Goal: Information Seeking & Learning: Learn about a topic

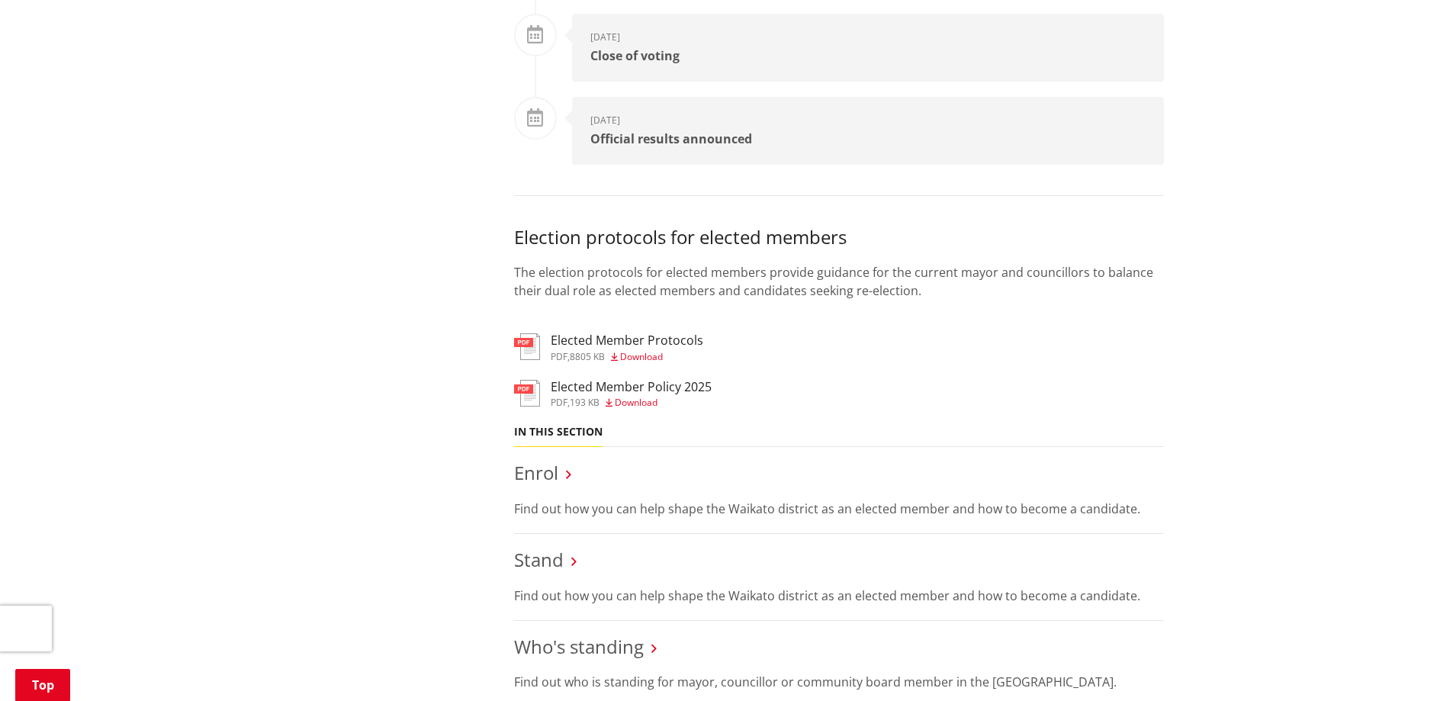
scroll to position [1220, 0]
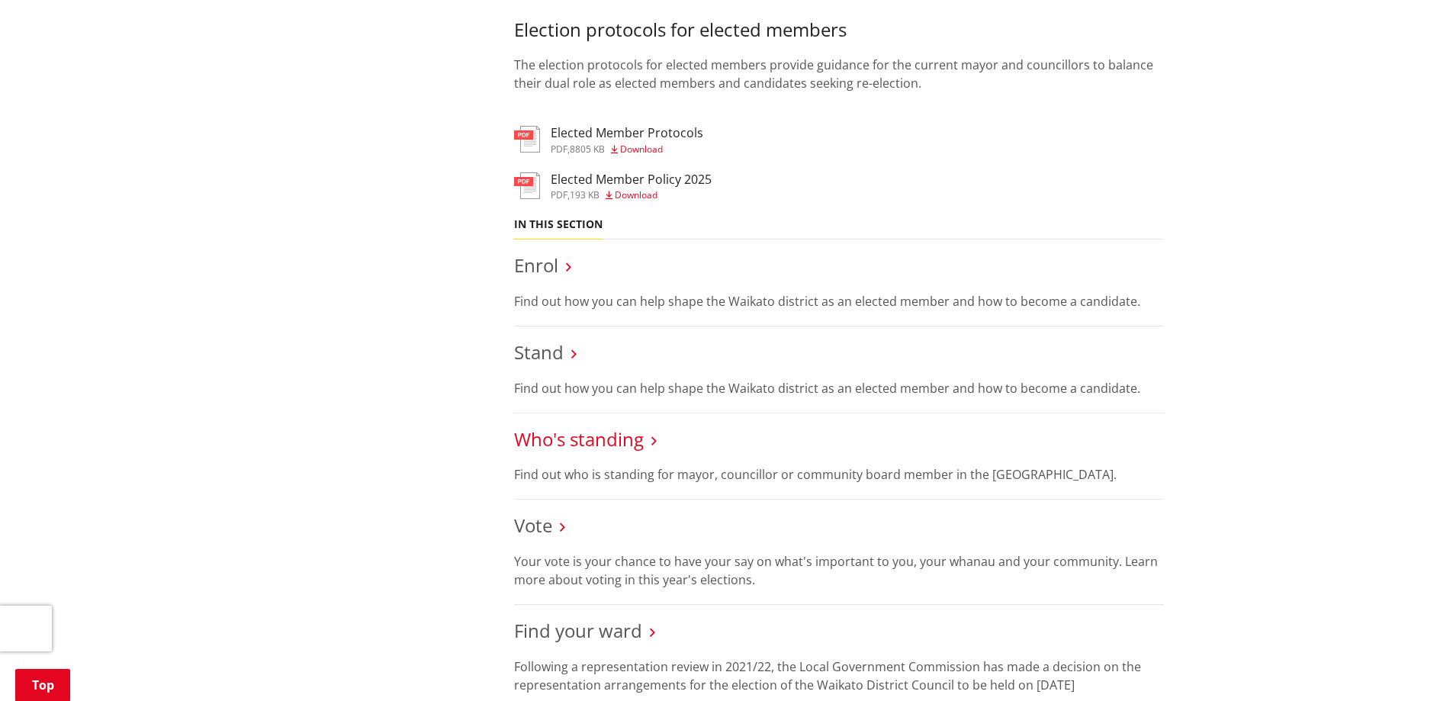
drag, startPoint x: 563, startPoint y: 425, endPoint x: 566, endPoint y: 448, distance: 23.7
click at [564, 425] on li "Who's standing Find out who is standing for mayor, councillor or community boar…" at bounding box center [839, 456] width 650 height 87
click at [566, 448] on link "Who's standing" at bounding box center [579, 438] width 130 height 25
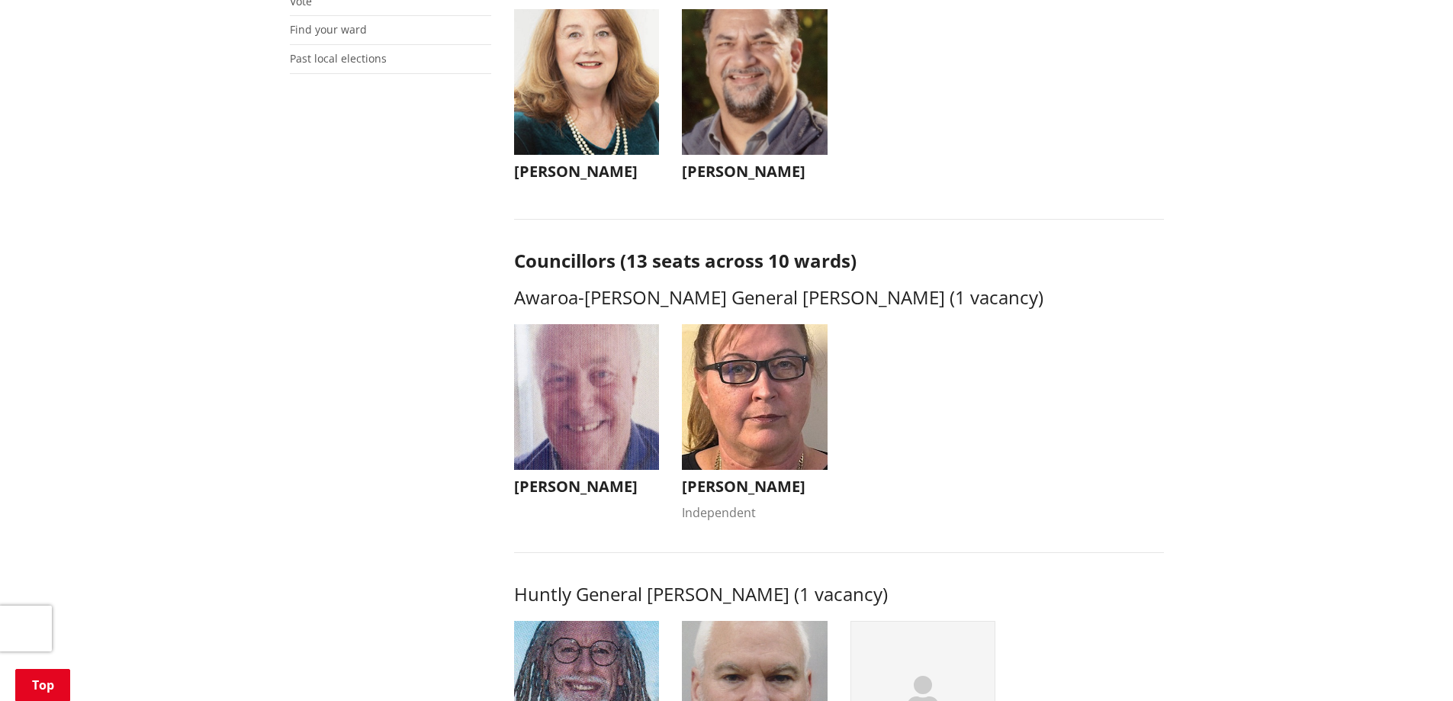
scroll to position [534, 0]
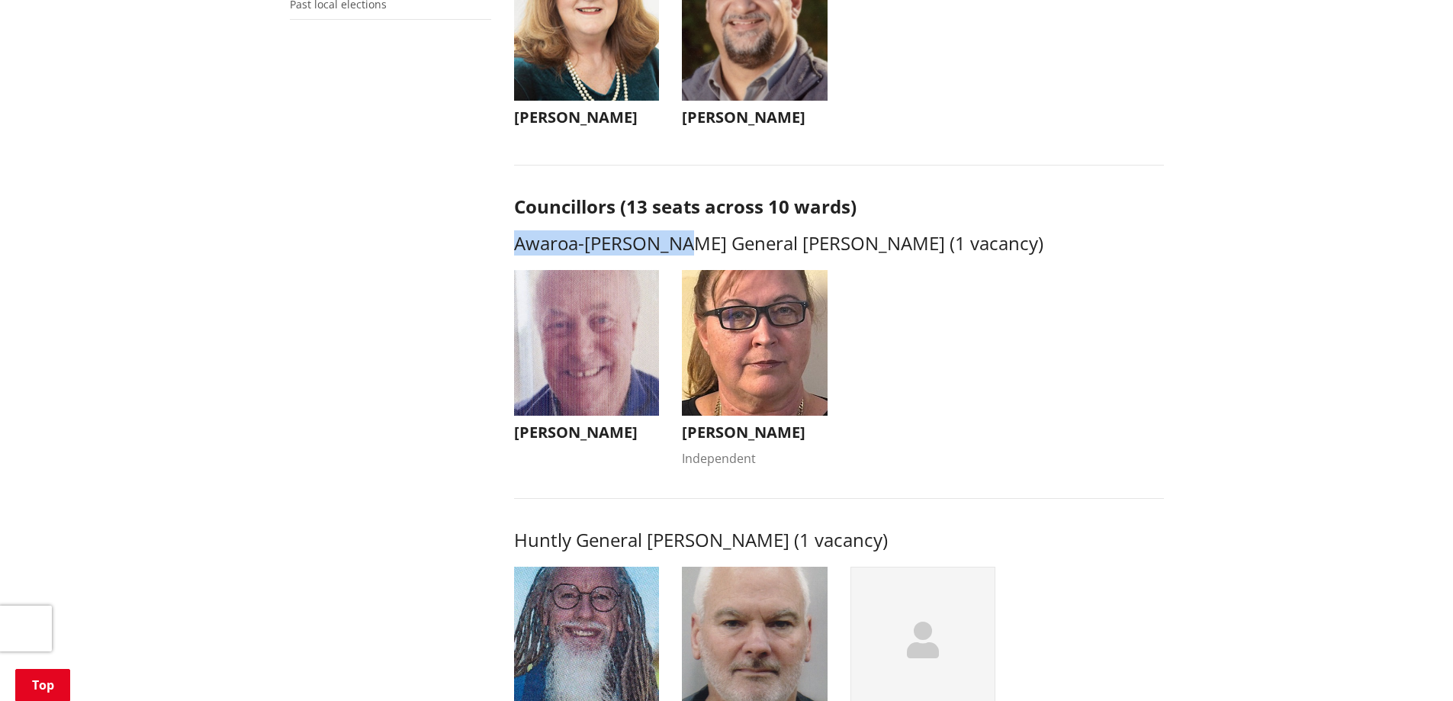
drag, startPoint x: 516, startPoint y: 252, endPoint x: 689, endPoint y: 242, distance: 172.6
click at [689, 242] on h3 "Awaroa-[PERSON_NAME] General [PERSON_NAME] (1 vacancy)" at bounding box center [839, 244] width 650 height 22
copy h3 "Awaroa-[PERSON_NAME]"
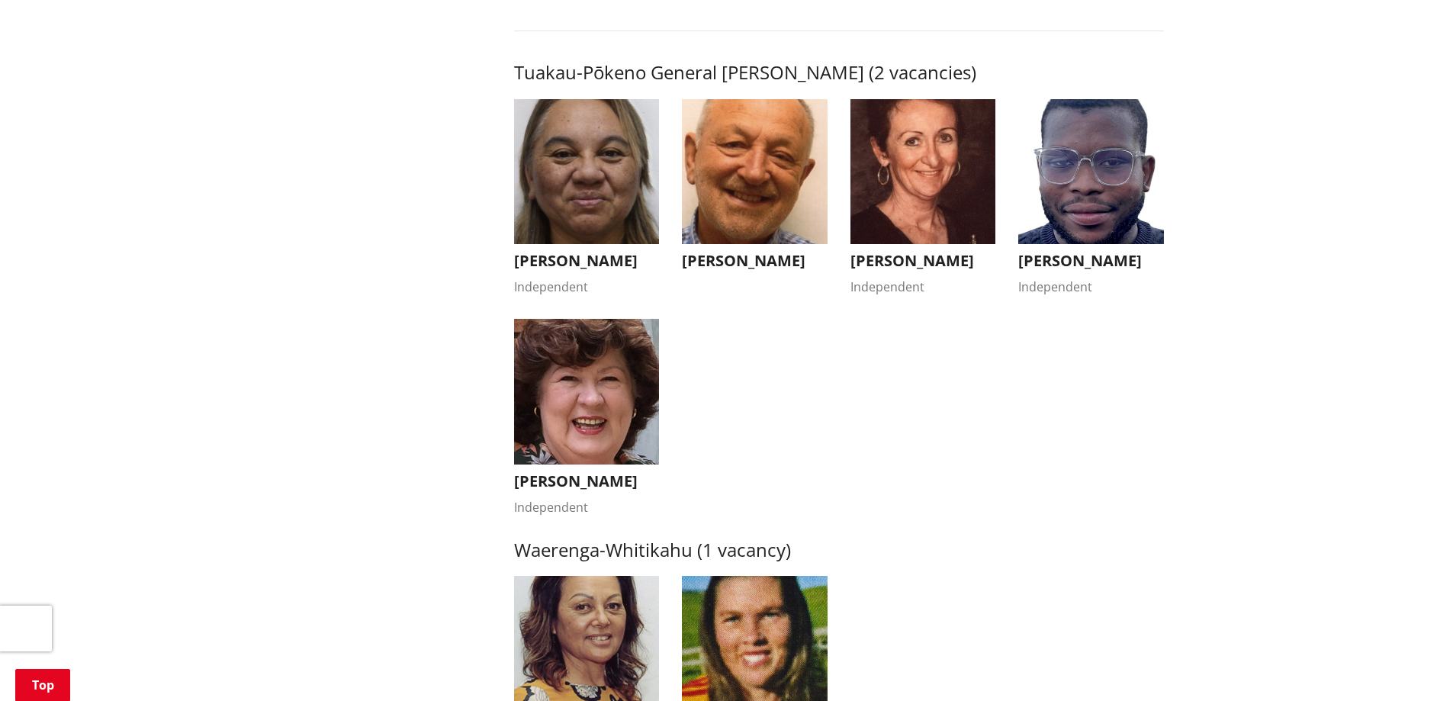
scroll to position [2669, 0]
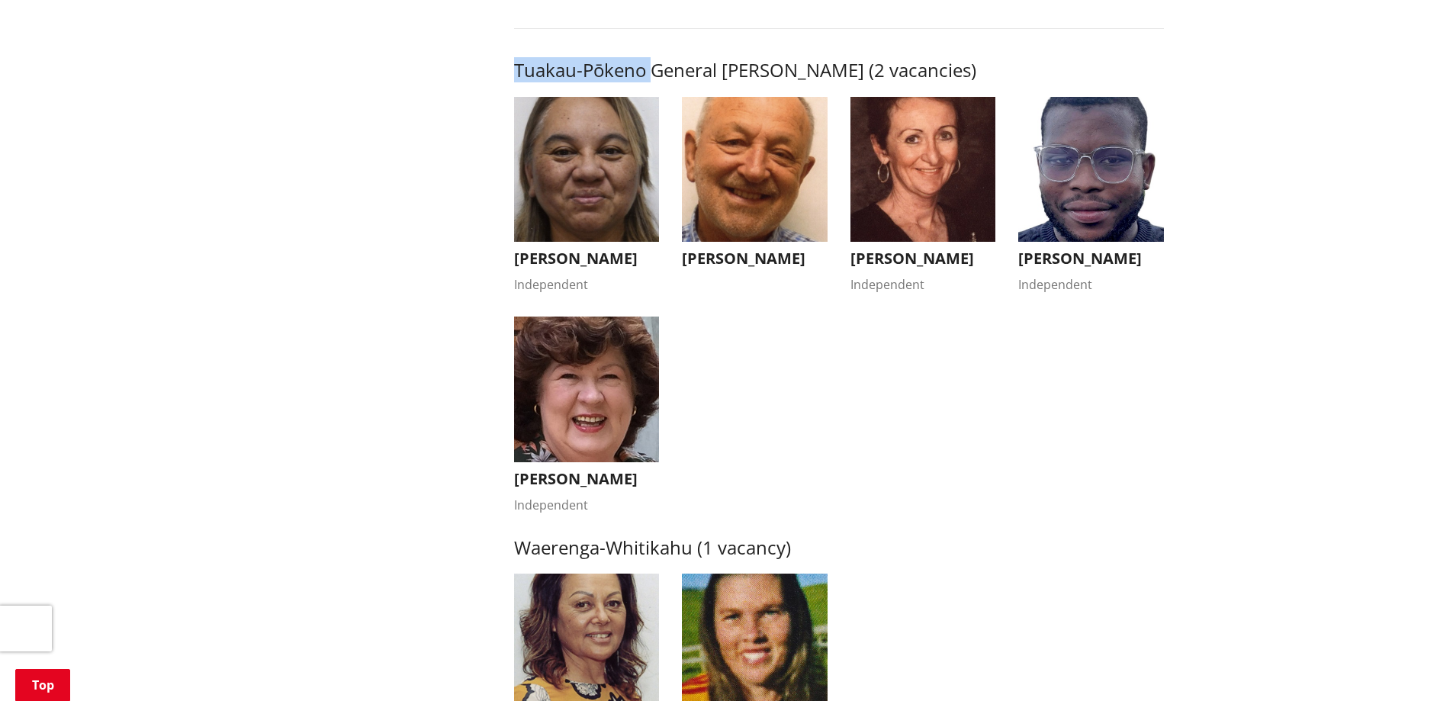
drag, startPoint x: 517, startPoint y: 63, endPoint x: 649, endPoint y: 75, distance: 132.5
click at [649, 75] on h3 "Tuakau-Pōkeno General [PERSON_NAME] (2 vacancies)" at bounding box center [839, 70] width 650 height 22
copy h3 "Tuakau-Pōkeno"
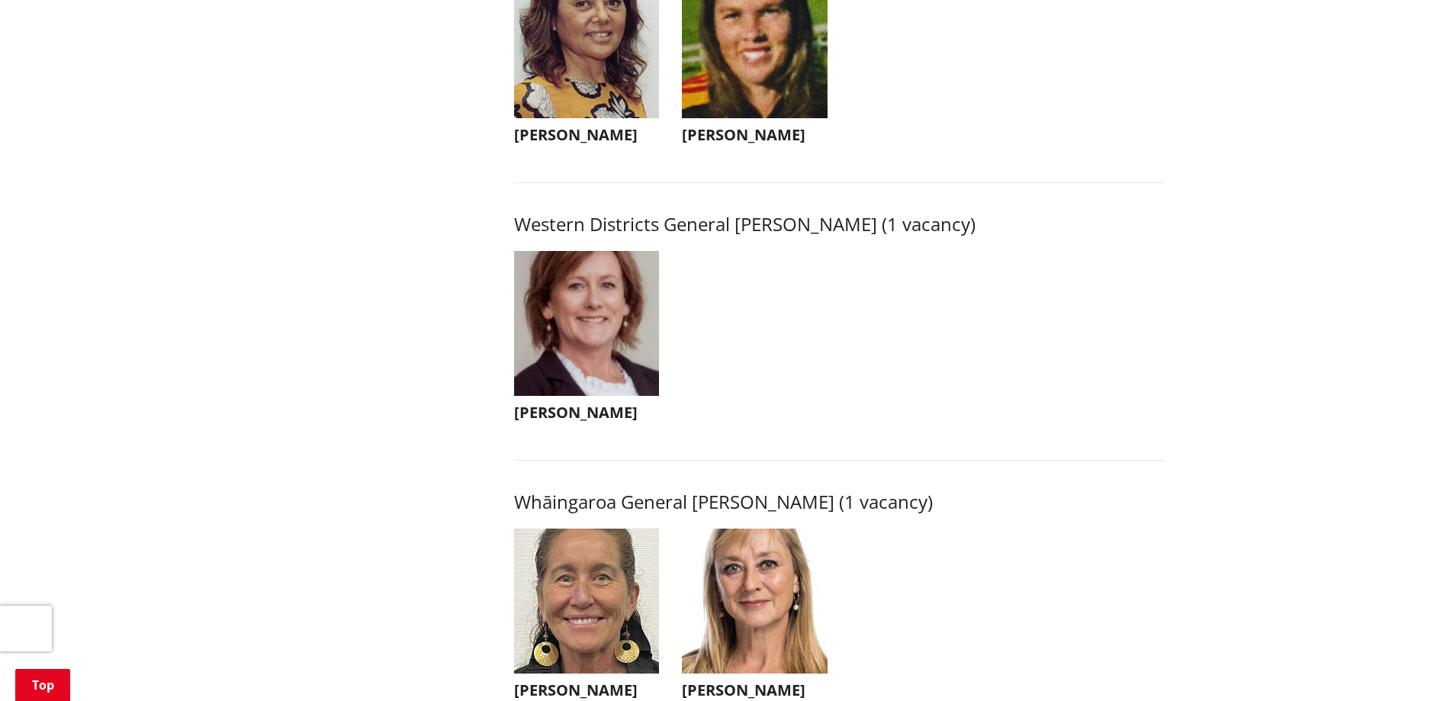
scroll to position [3279, 0]
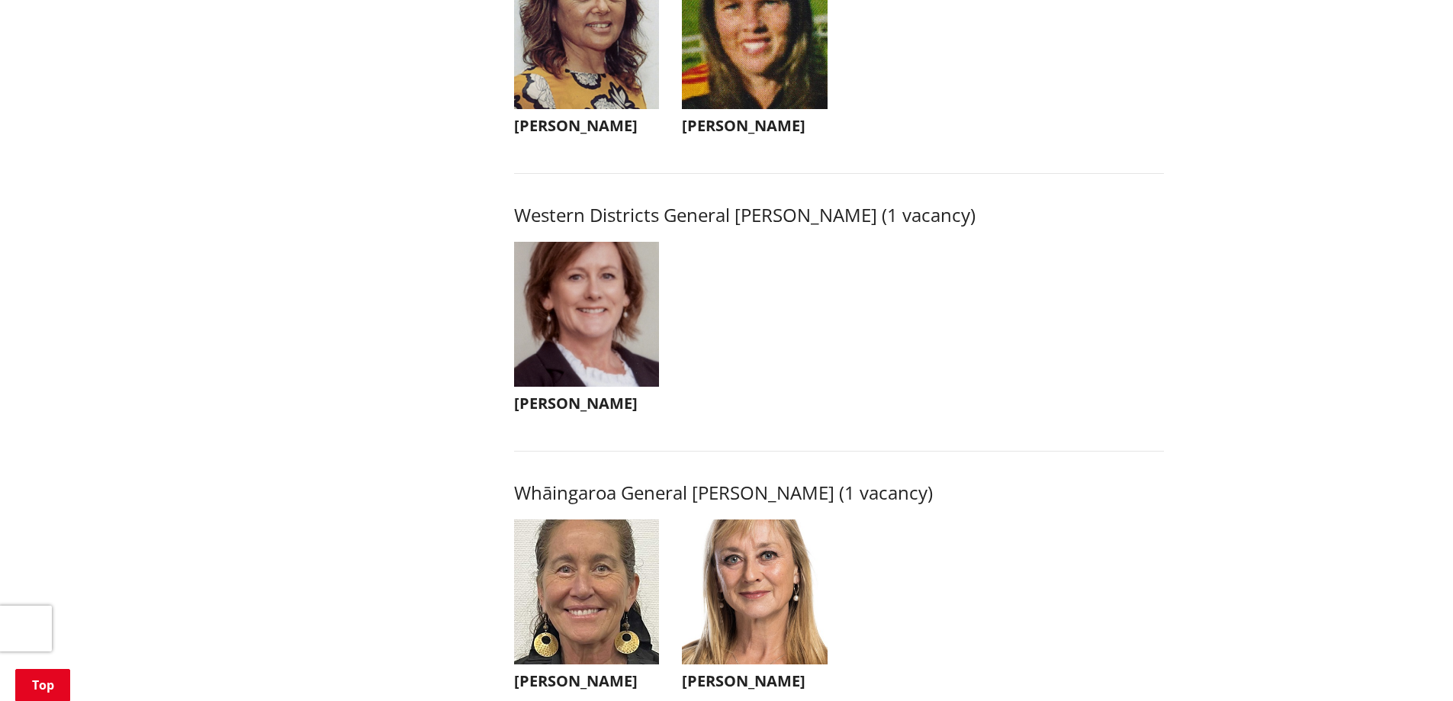
drag, startPoint x: 592, startPoint y: 424, endPoint x: 521, endPoint y: 429, distance: 71.8
click at [521, 412] on h3 "[PERSON_NAME]" at bounding box center [587, 403] width 146 height 18
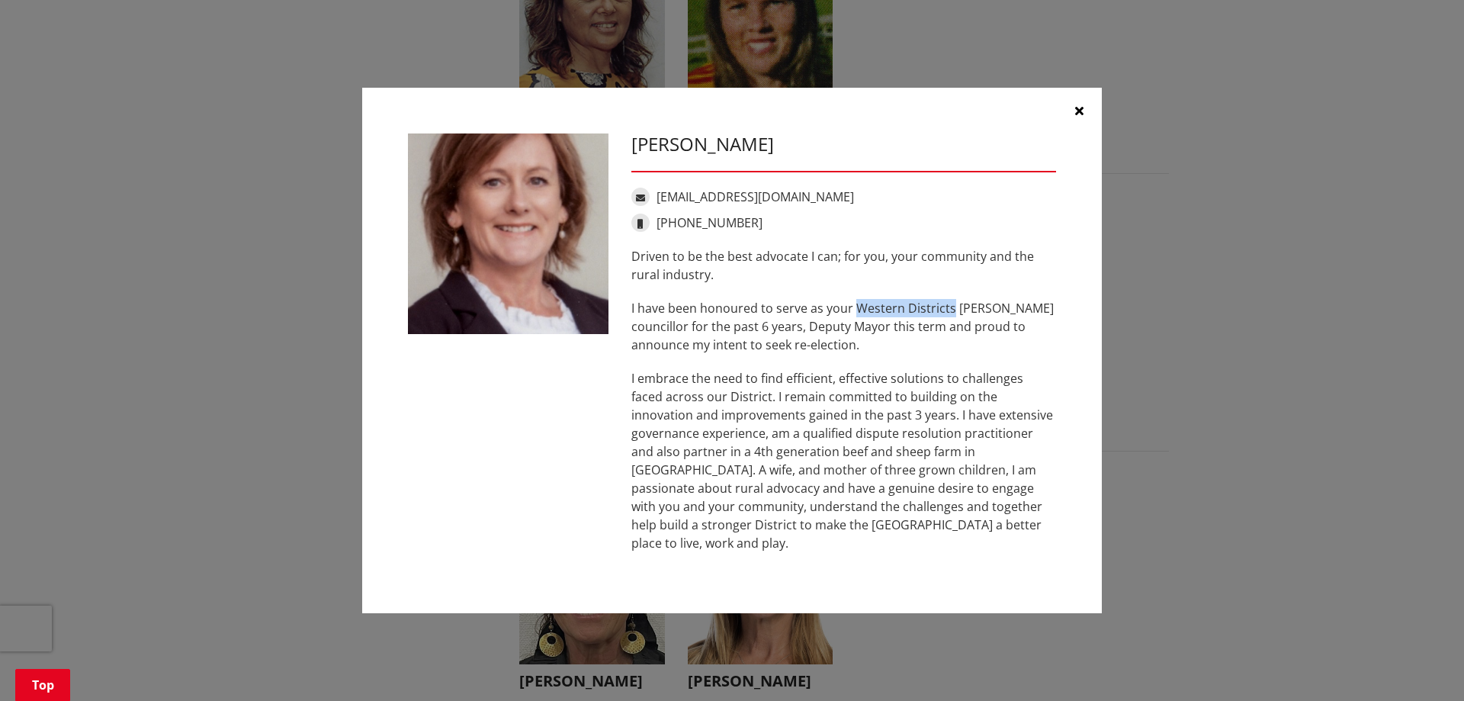
drag, startPoint x: 856, startPoint y: 316, endPoint x: 949, endPoint y: 323, distance: 93.3
click at [949, 323] on p "I have been honoured to serve as your Western Districts [PERSON_NAME] councillo…" at bounding box center [843, 326] width 425 height 55
copy p "Western Districts"
click at [1082, 117] on icon "button" at bounding box center [1079, 110] width 8 height 12
